Goal: Task Accomplishment & Management: Use online tool/utility

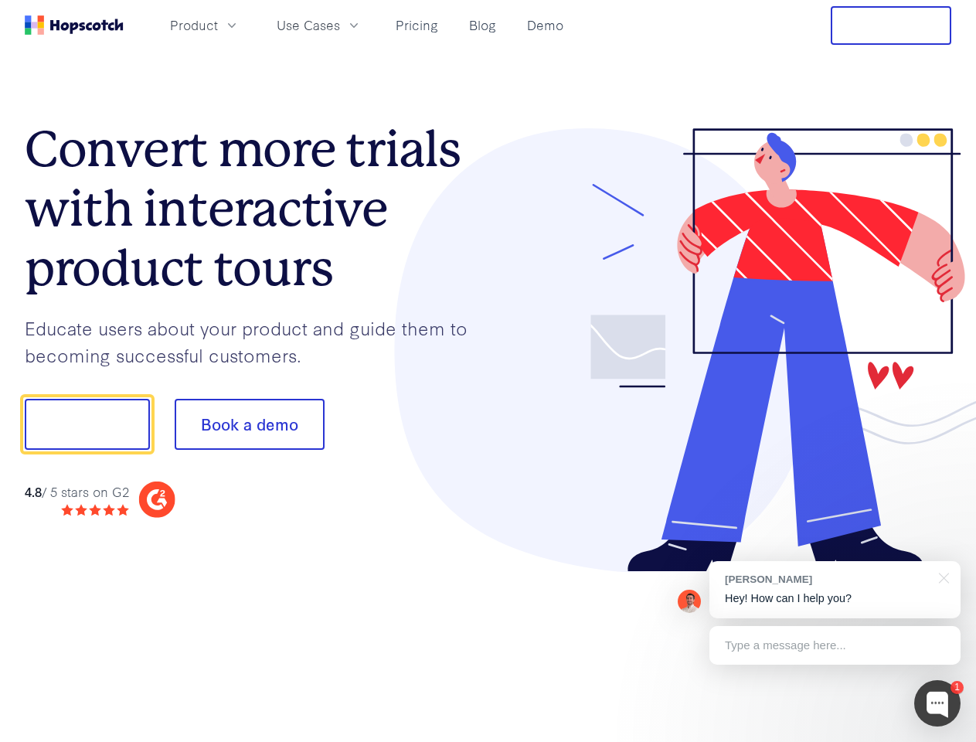
click at [488, 371] on div at bounding box center [720, 350] width 464 height 444
click at [218, 25] on span "Product" at bounding box center [194, 24] width 48 height 19
click at [340, 25] on span "Use Cases" at bounding box center [308, 24] width 63 height 19
click at [891, 25] on button "Free Trial" at bounding box center [891, 25] width 121 height 39
click at [87, 424] on button "Show me!" at bounding box center [87, 424] width 125 height 51
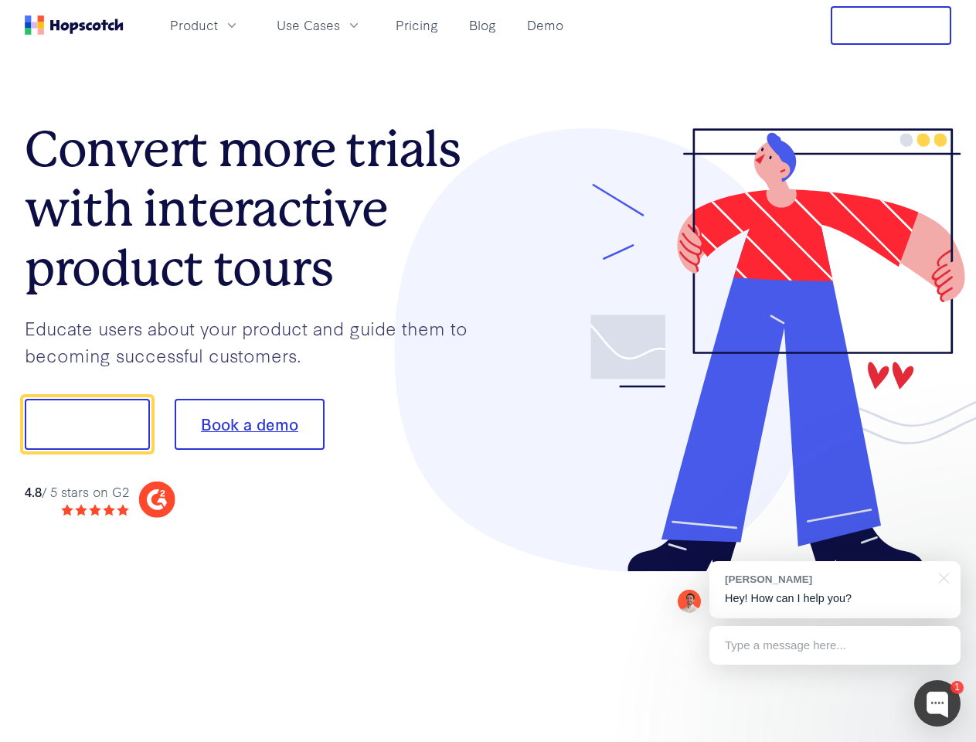
click at [249, 424] on button "Book a demo" at bounding box center [250, 424] width 150 height 51
click at [937, 703] on div at bounding box center [937, 703] width 46 height 46
click at [834, 589] on div "[PERSON_NAME] Hey! How can I help you?" at bounding box center [834, 589] width 251 height 57
click at [941, 576] on div at bounding box center [816, 422] width 290 height 515
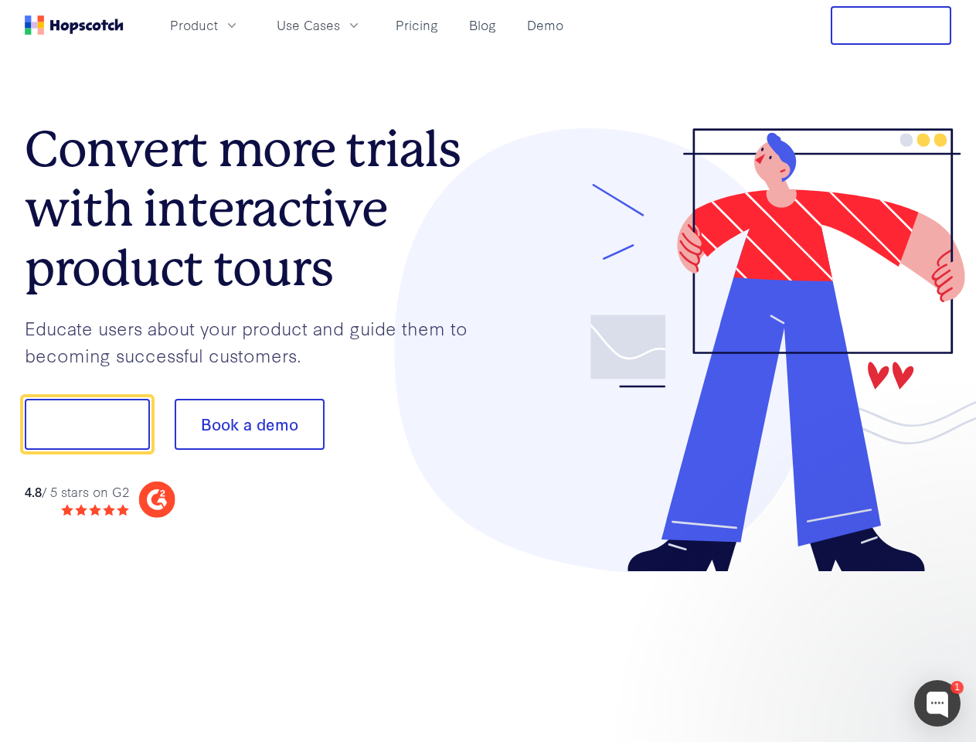
click at [834, 645] on div at bounding box center [816, 422] width 290 height 515
